Goal: Find specific page/section: Find specific page/section

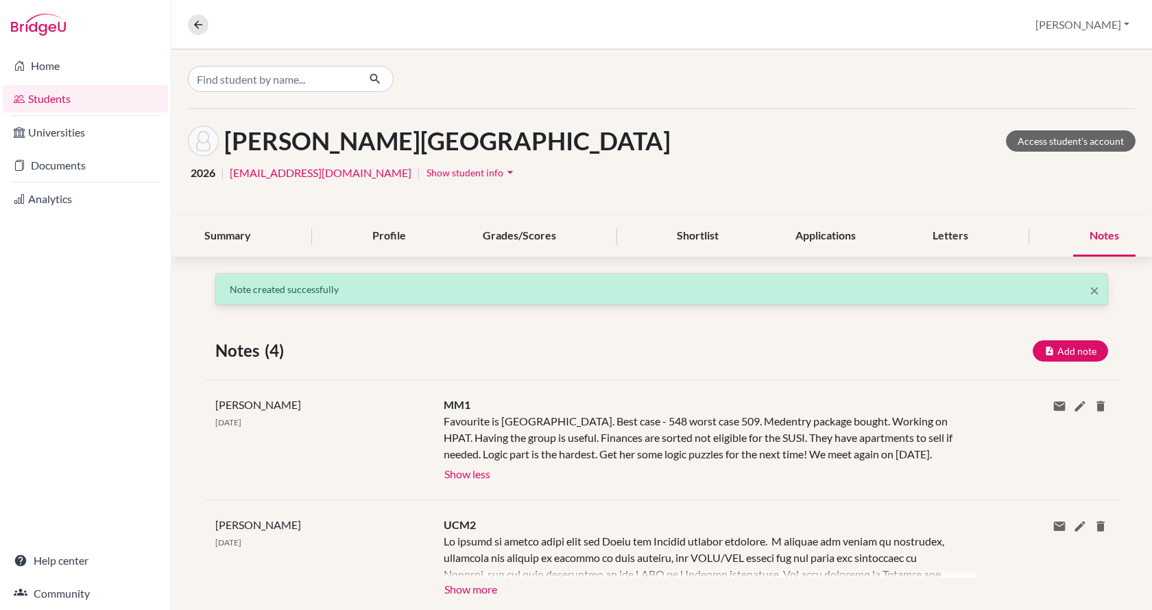
scroll to position [137, 0]
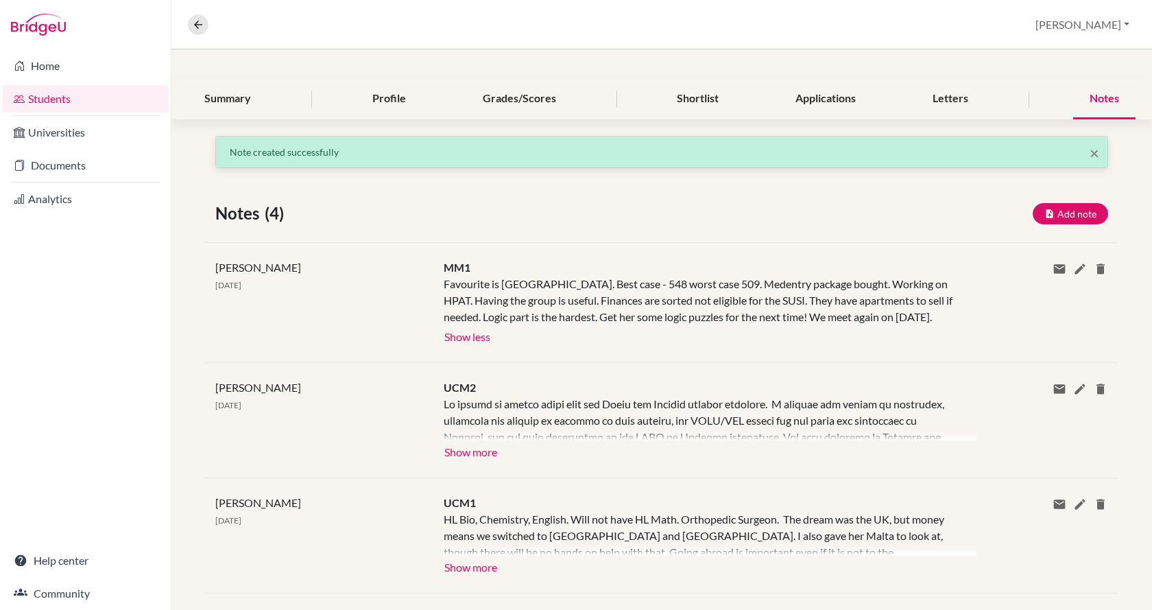
click at [82, 97] on link "Students" at bounding box center [85, 98] width 165 height 27
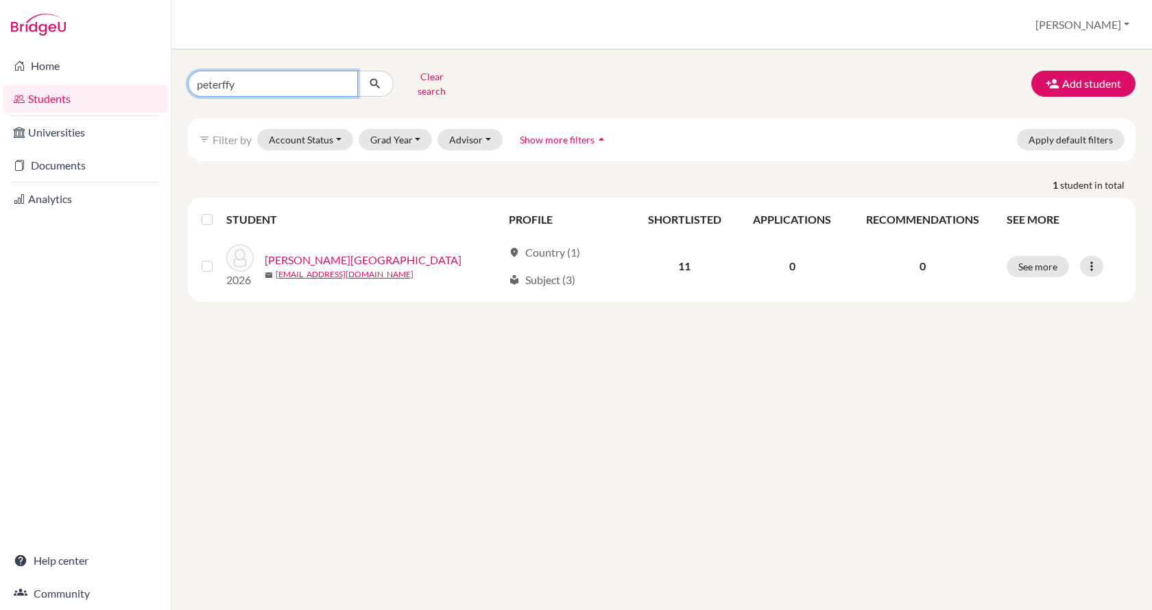
click at [326, 82] on input "peterffy" at bounding box center [273, 84] width 170 height 26
type input "p"
type input "juli"
click button "submit" at bounding box center [375, 84] width 36 height 26
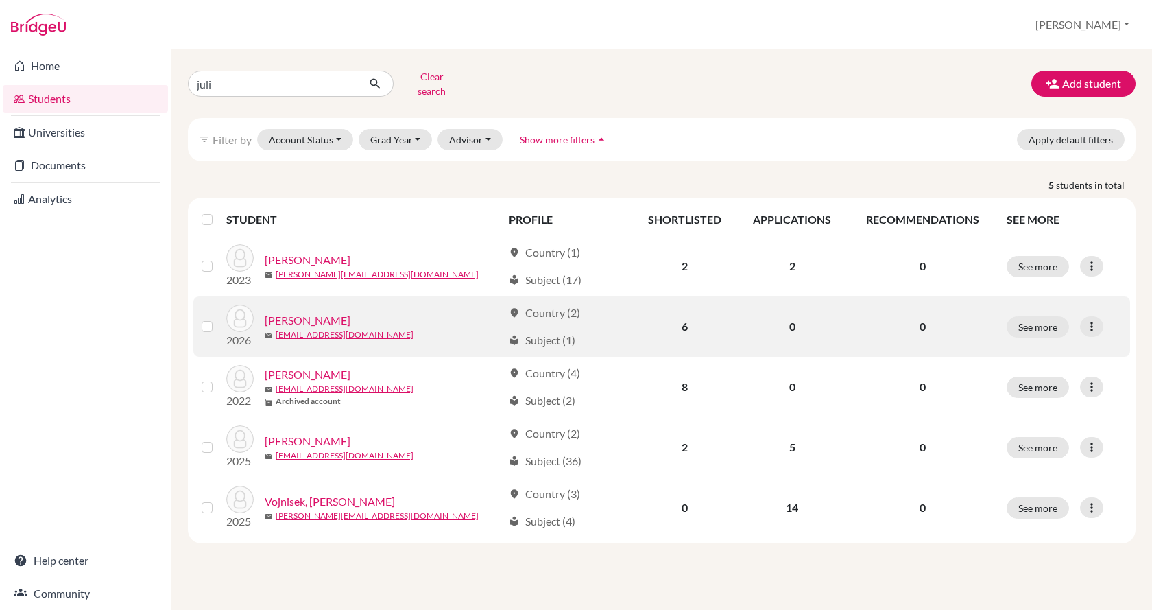
click at [278, 312] on link "Miszori, Julianna" at bounding box center [308, 320] width 86 height 16
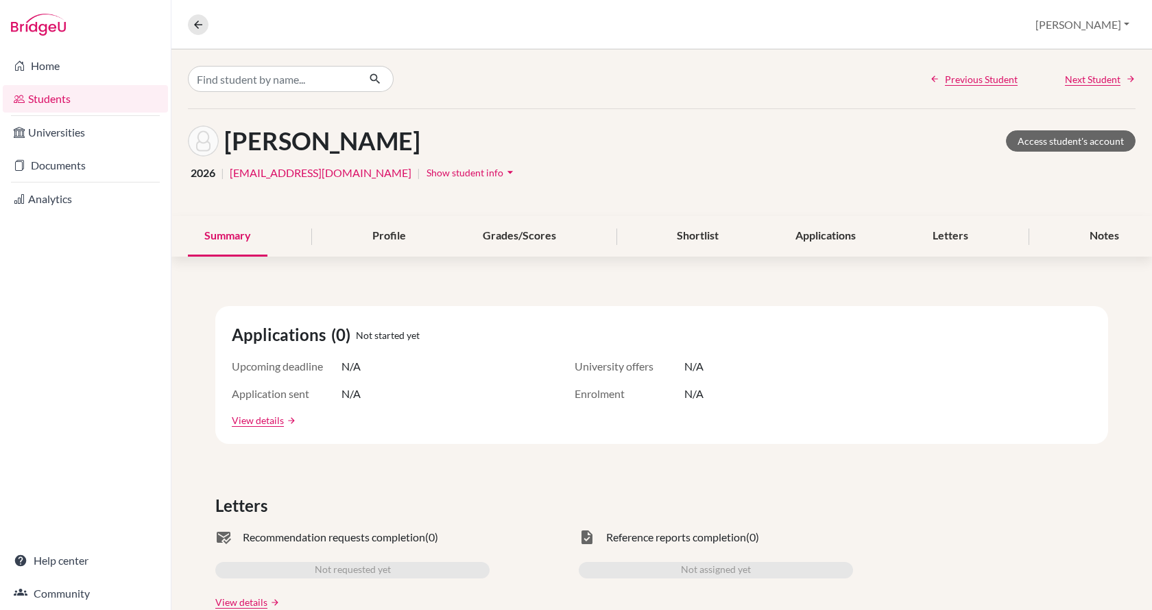
click at [427, 171] on span "Show student info" at bounding box center [465, 173] width 77 height 12
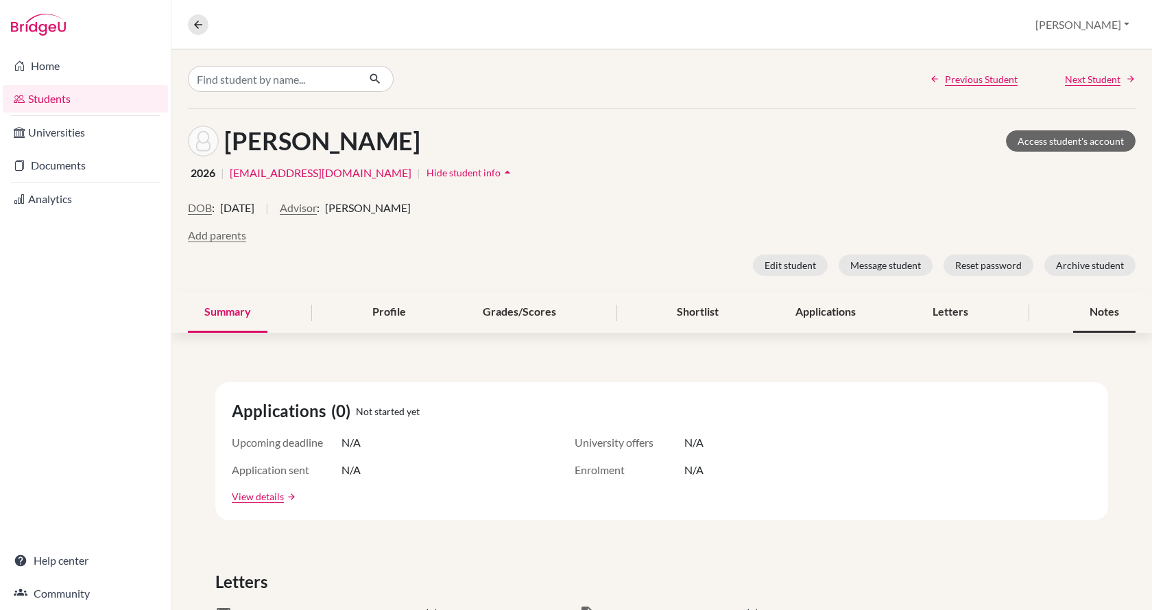
click at [1081, 320] on div "Notes" at bounding box center [1104, 312] width 62 height 40
